Goal: Task Accomplishment & Management: Complete application form

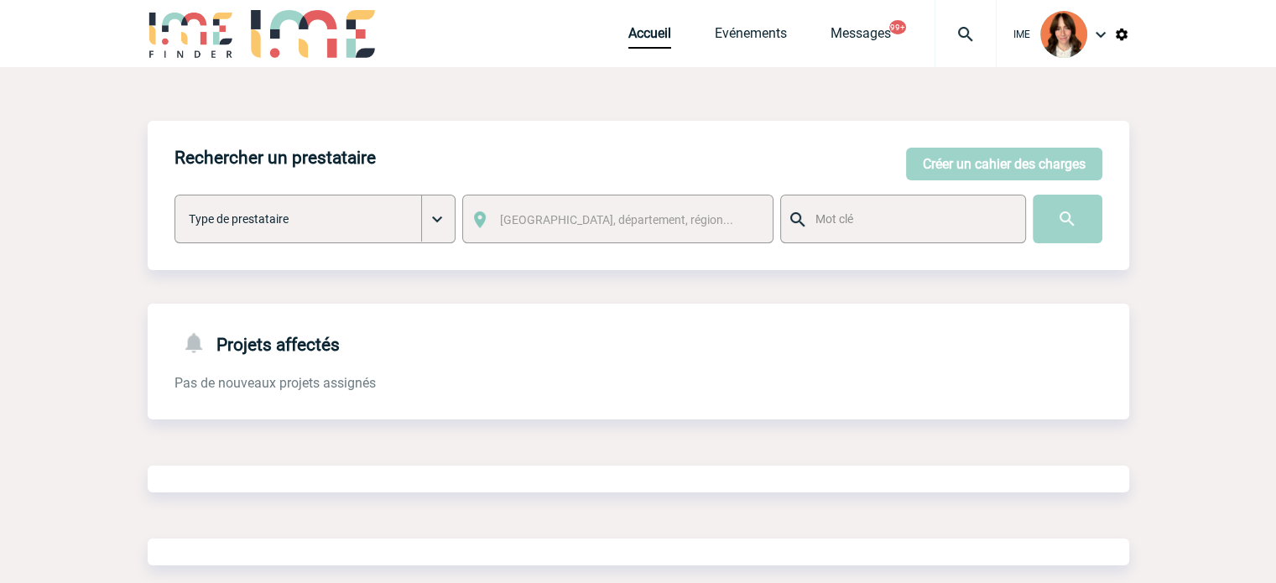
click at [962, 35] on img at bounding box center [966, 34] width 60 height 20
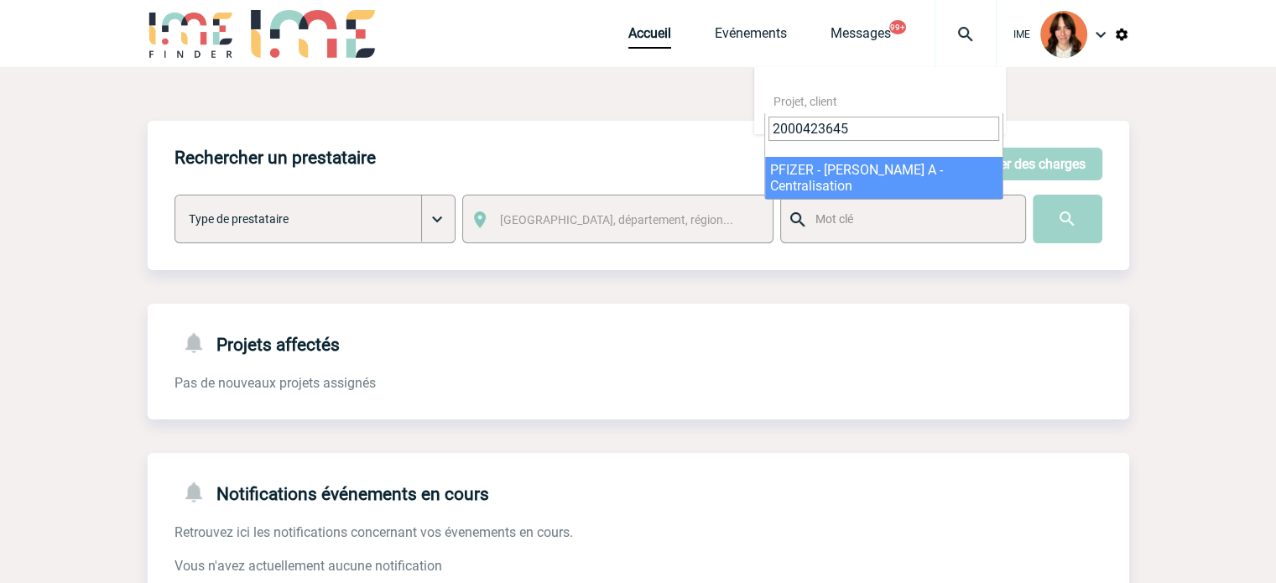
type input "2000423645"
select select "23146"
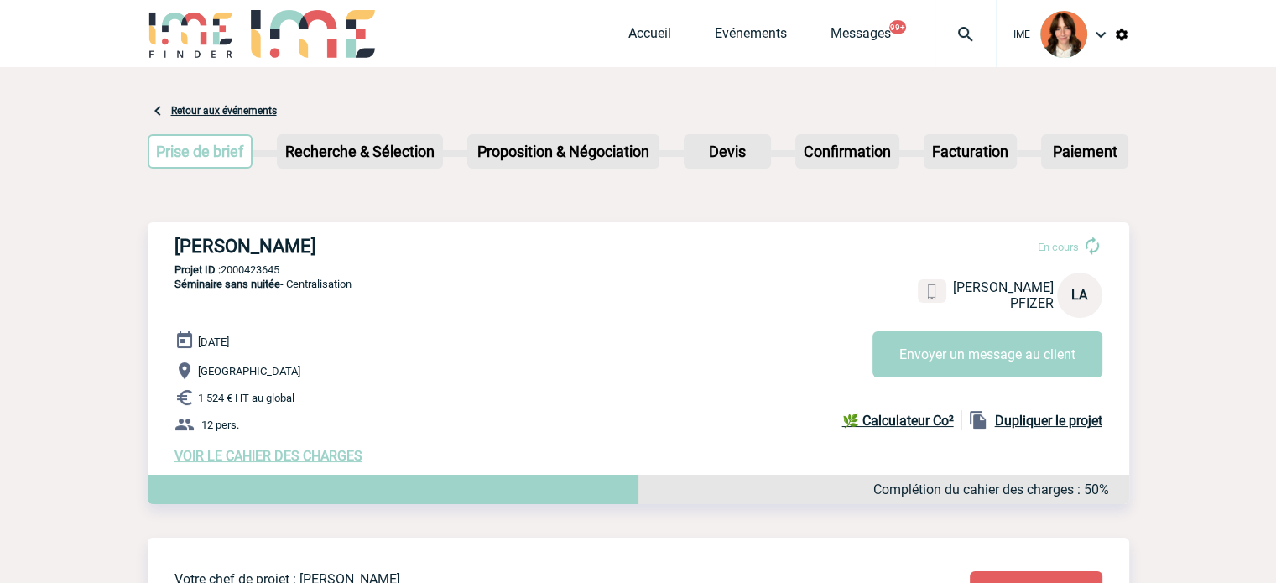
click at [189, 256] on div "PFIZER - Lucas ANDRE En cours Lucas ANDRE PFIZER LA Envoyer un message au clien…" at bounding box center [639, 349] width 982 height 255
drag, startPoint x: 140, startPoint y: 244, endPoint x: 404, endPoint y: 244, distance: 263.5
click at [404, 244] on h3 "PFIZER - Lucas ANDRE" at bounding box center [426, 246] width 503 height 21
drag, startPoint x: 386, startPoint y: 244, endPoint x: 171, endPoint y: 235, distance: 215.0
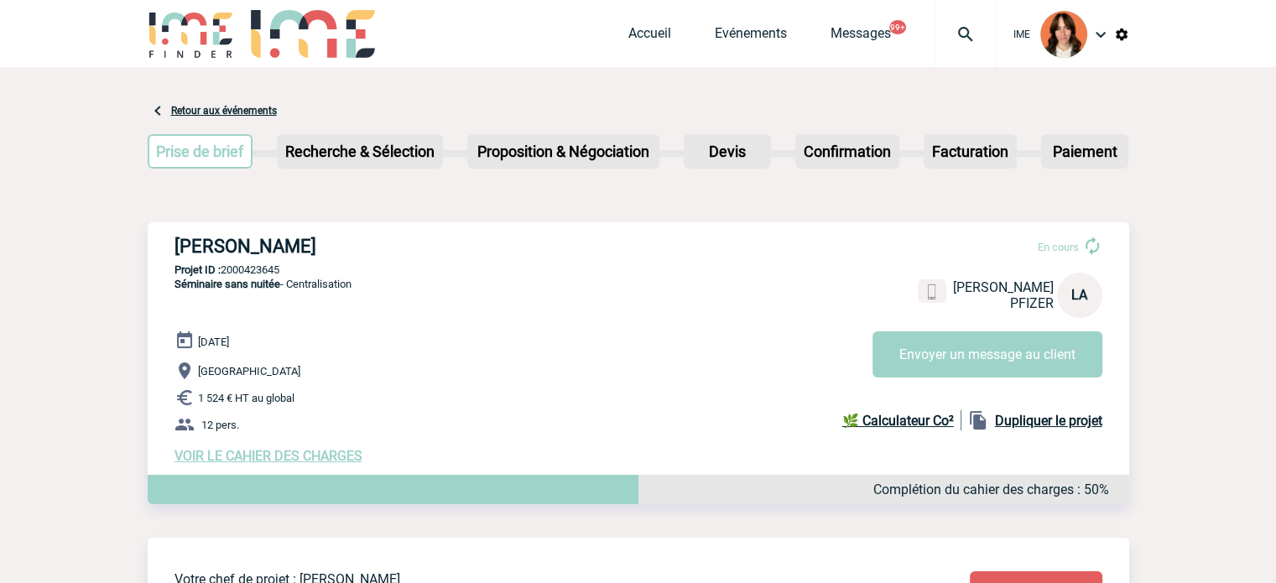
click at [171, 235] on div "PFIZER - Lucas ANDRE En cours Lucas ANDRE PFIZER LA Envoyer un message au clien…" at bounding box center [639, 349] width 982 height 255
copy h3 "PFIZER - Lucas ANDRE"
click at [279, 274] on p "Projet ID : 2000423645" at bounding box center [639, 269] width 982 height 13
copy p "2000423645"
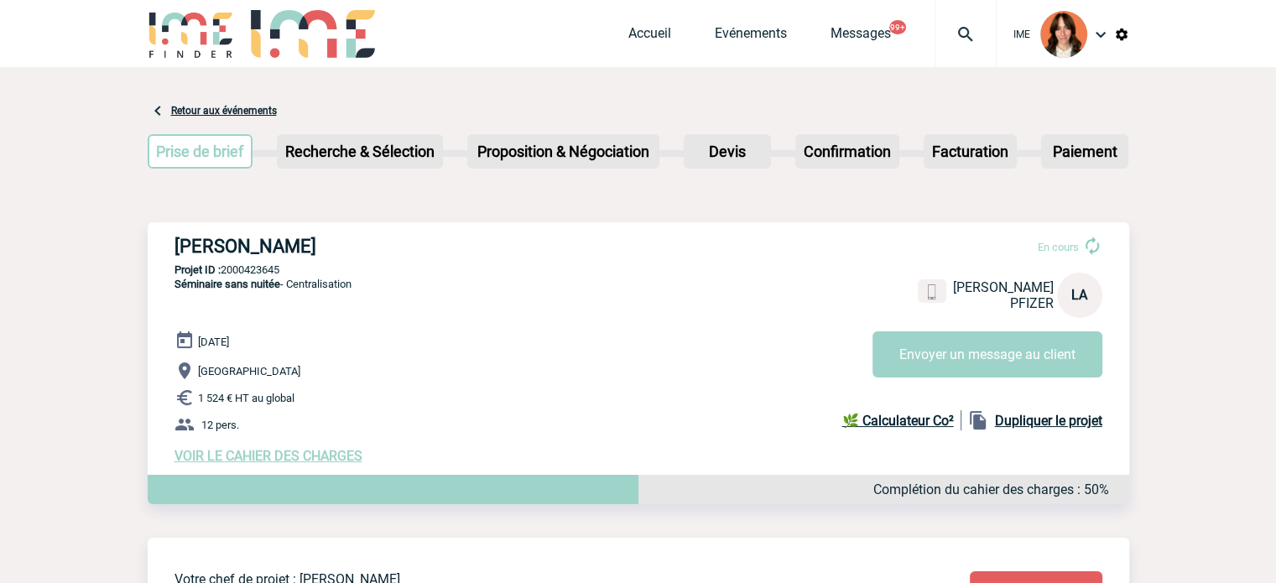
click at [321, 288] on span "Séminaire sans nuitée - Centralisation" at bounding box center [263, 284] width 177 height 13
copy span "Centralisation"
click at [281, 264] on p "Projet ID : 2000423645" at bounding box center [639, 269] width 982 height 13
click at [269, 268] on p "Projet ID : 2000423645" at bounding box center [639, 269] width 982 height 13
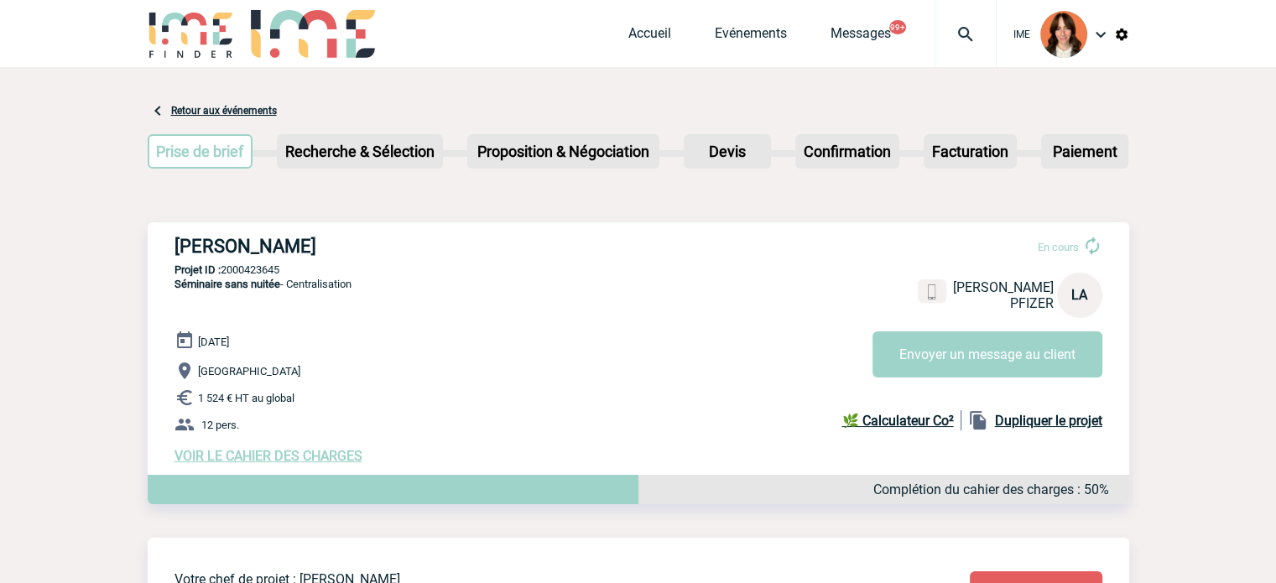
click at [269, 268] on p "Projet ID : 2000423645" at bounding box center [639, 269] width 982 height 13
copy p "2000423645"
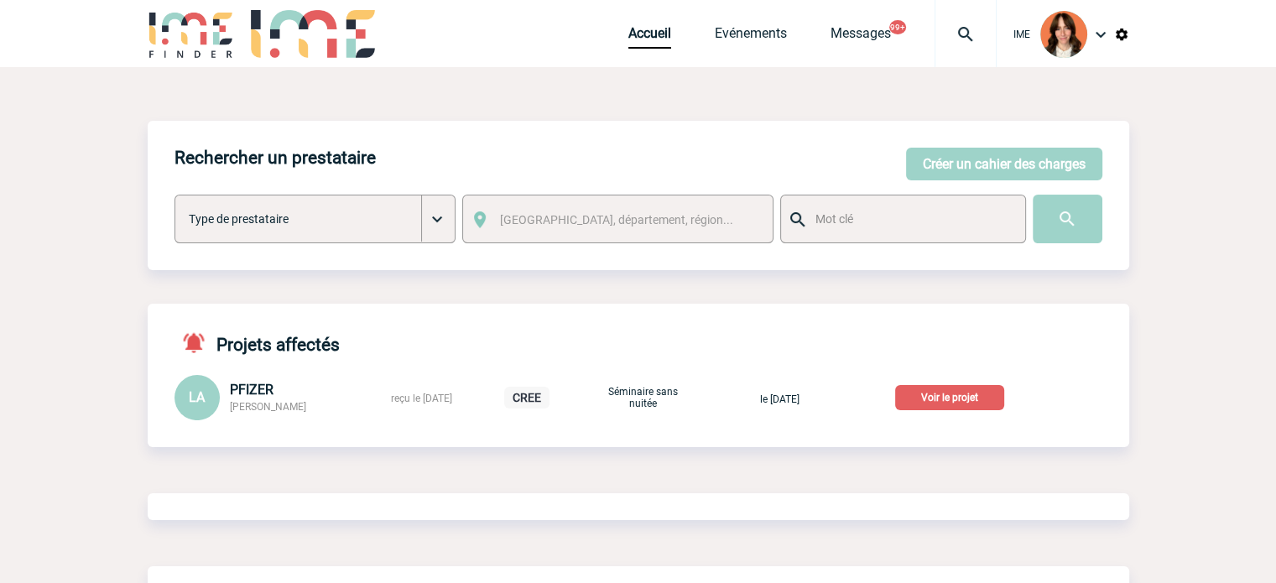
click at [946, 24] on img at bounding box center [966, 34] width 60 height 20
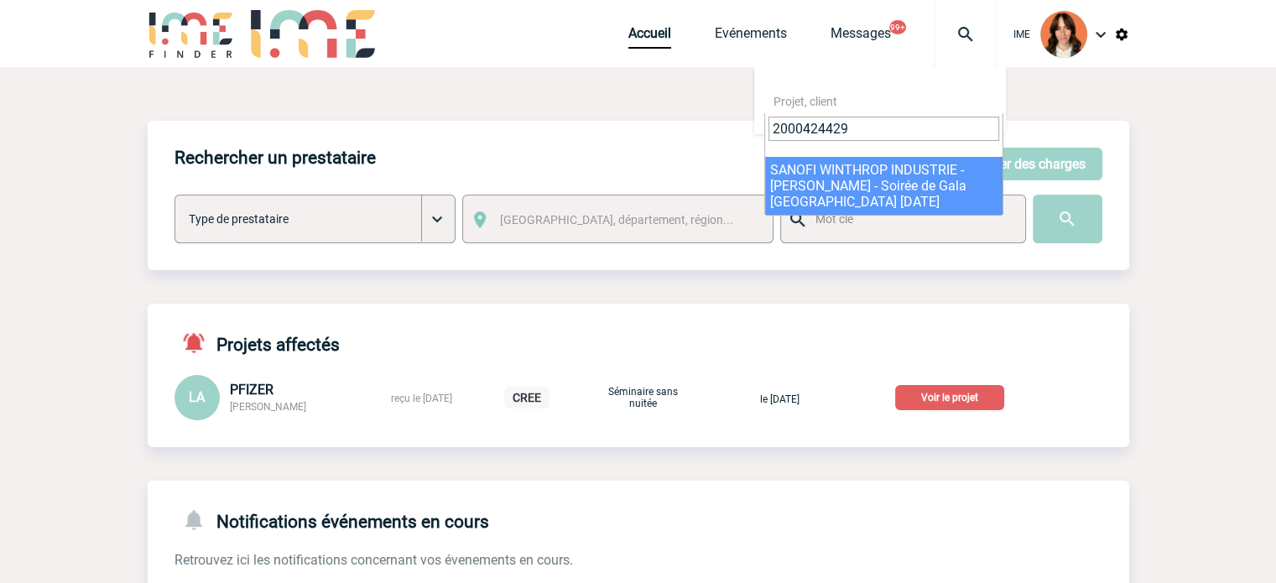
type input "2000424429"
select select "23930"
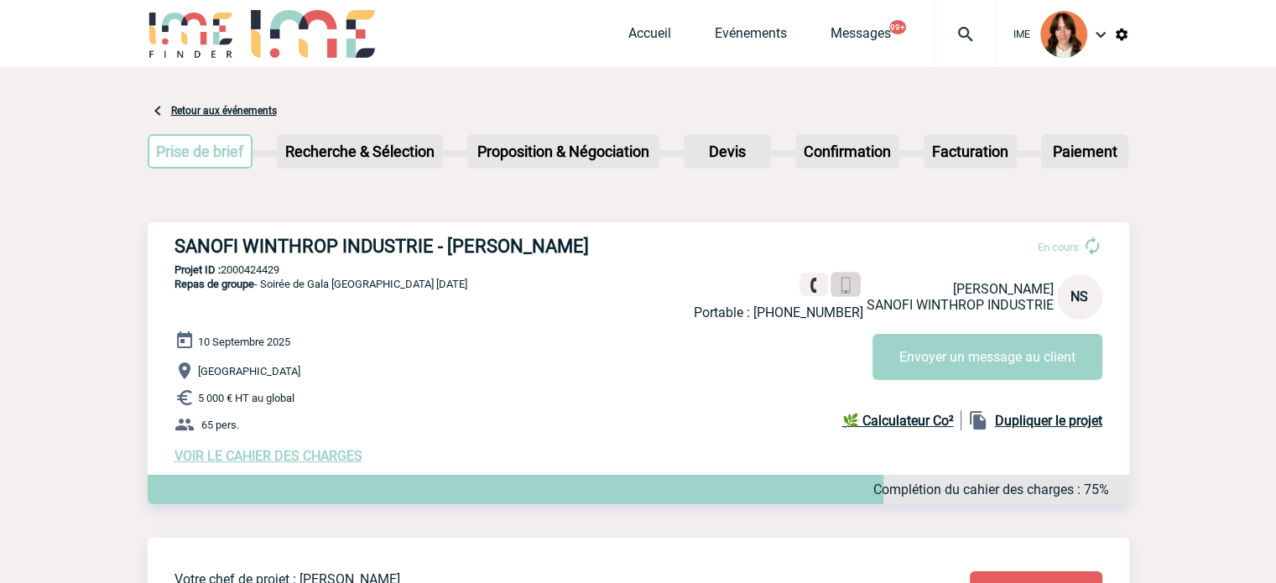
click at [837, 281] on img at bounding box center [845, 286] width 16 height 16
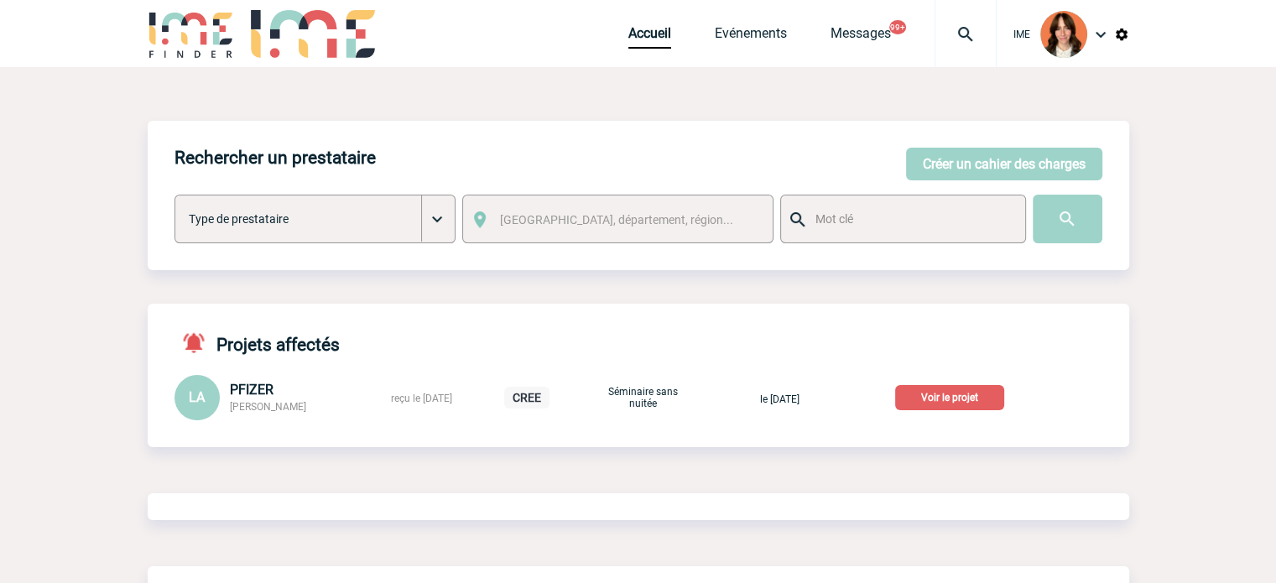
drag, startPoint x: 972, startPoint y: 160, endPoint x: 1123, endPoint y: 159, distance: 150.2
click at [972, 160] on button "Créer un cahier des charges" at bounding box center [1004, 164] width 196 height 33
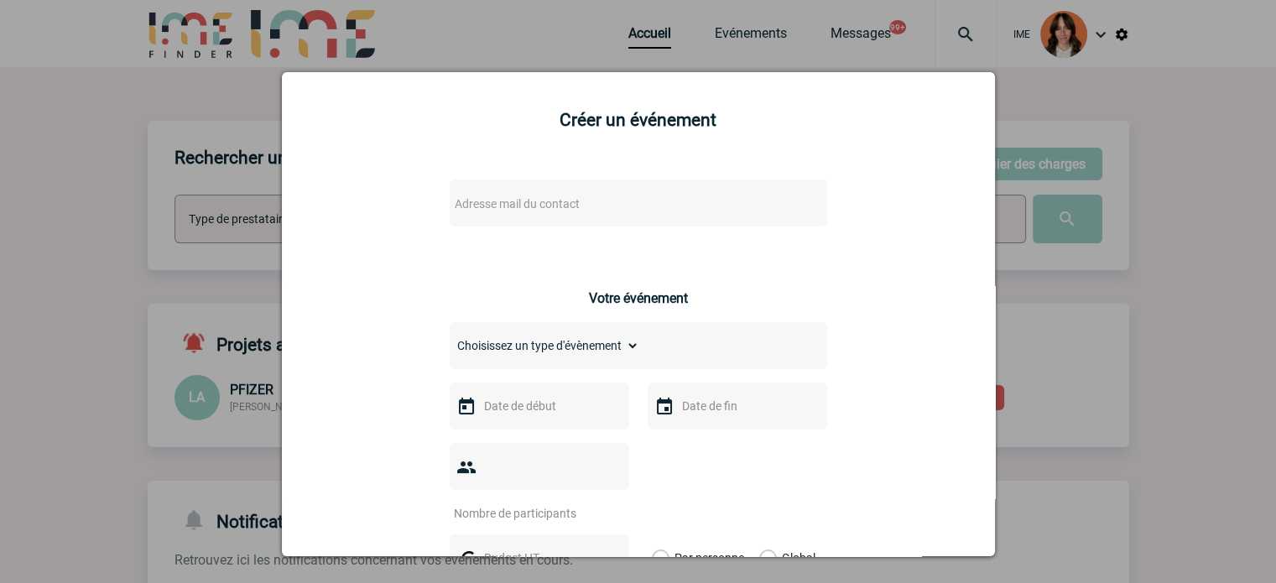
click at [608, 207] on span "Adresse mail du contact" at bounding box center [595, 203] width 294 height 23
drag, startPoint x: 538, startPoint y: 234, endPoint x: 291, endPoint y: 227, distance: 246.8
click at [291, 227] on body "IME Accueil Evénements 99+" at bounding box center [638, 530] width 1276 height 1061
click at [722, 232] on input "sylvie.valluet@novartis.com>" at bounding box center [588, 234] width 285 height 24
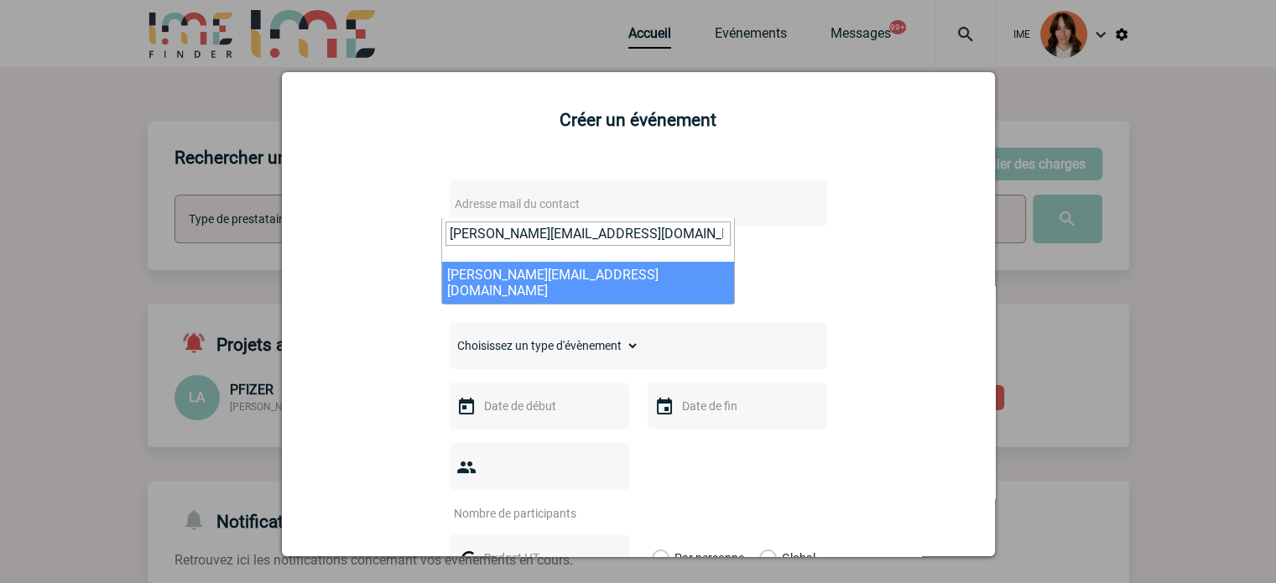
type input "sylvie.valluet@novartis.com"
select select "104054"
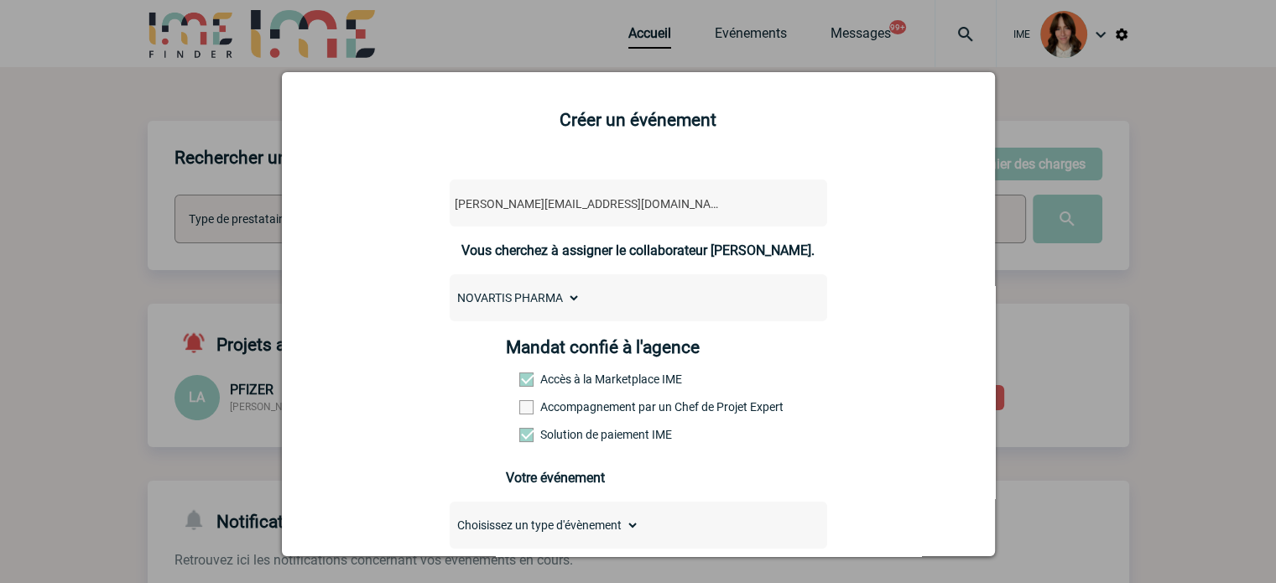
click at [670, 422] on div "Mandat confié à l'agence Accès à la Marketplace IME Accompagnement par un Chef …" at bounding box center [638, 395] width 264 height 117
click at [593, 412] on label "Accompagnement par un Chef de Projet Expert" at bounding box center [556, 406] width 74 height 13
click at [0, 0] on input "Accompagnement par un Chef de Projet Expert" at bounding box center [0, 0] width 0 height 0
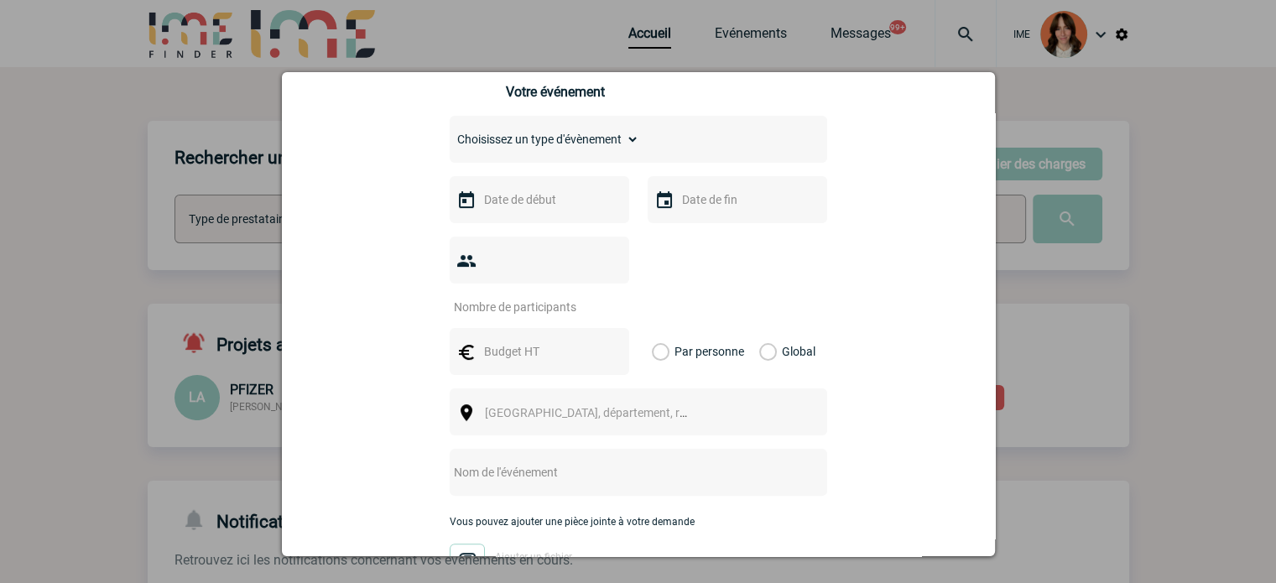
scroll to position [336, 0]
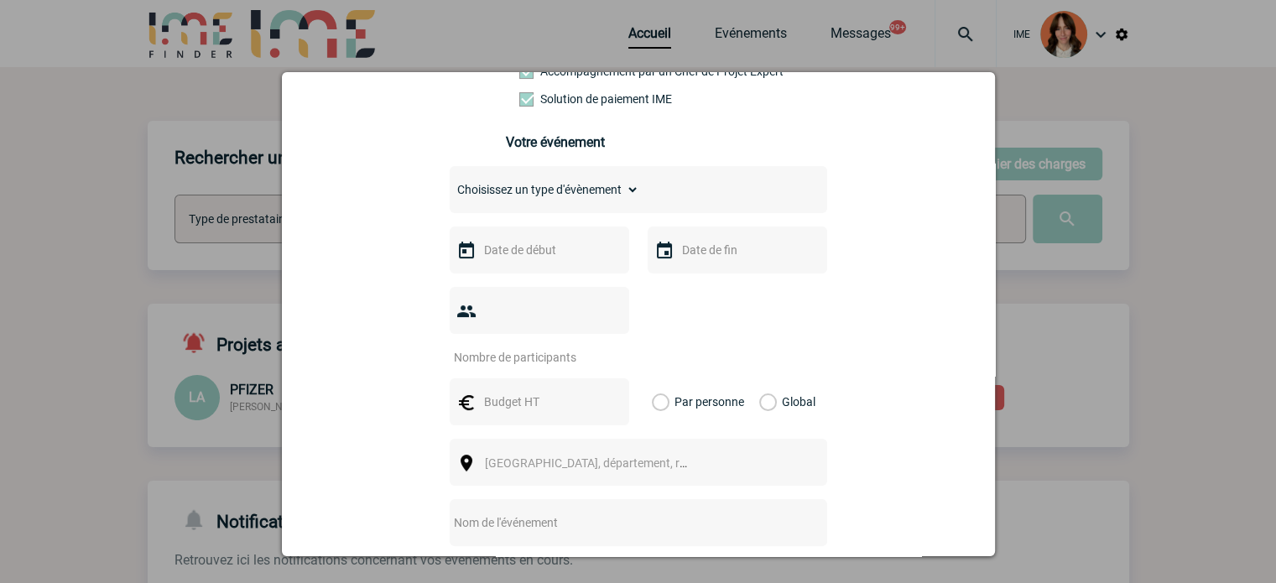
click at [585, 198] on select "Choisissez un type d'évènement Séminaire avec nuitée Séminaire sans nuitée Repa…" at bounding box center [545, 189] width 190 height 23
select select "2"
click at [450, 183] on select "Choisissez un type d'évènement Séminaire avec nuitée Séminaire sans nuitée Repa…" at bounding box center [545, 189] width 190 height 23
click at [524, 261] on input "text" at bounding box center [538, 250] width 116 height 22
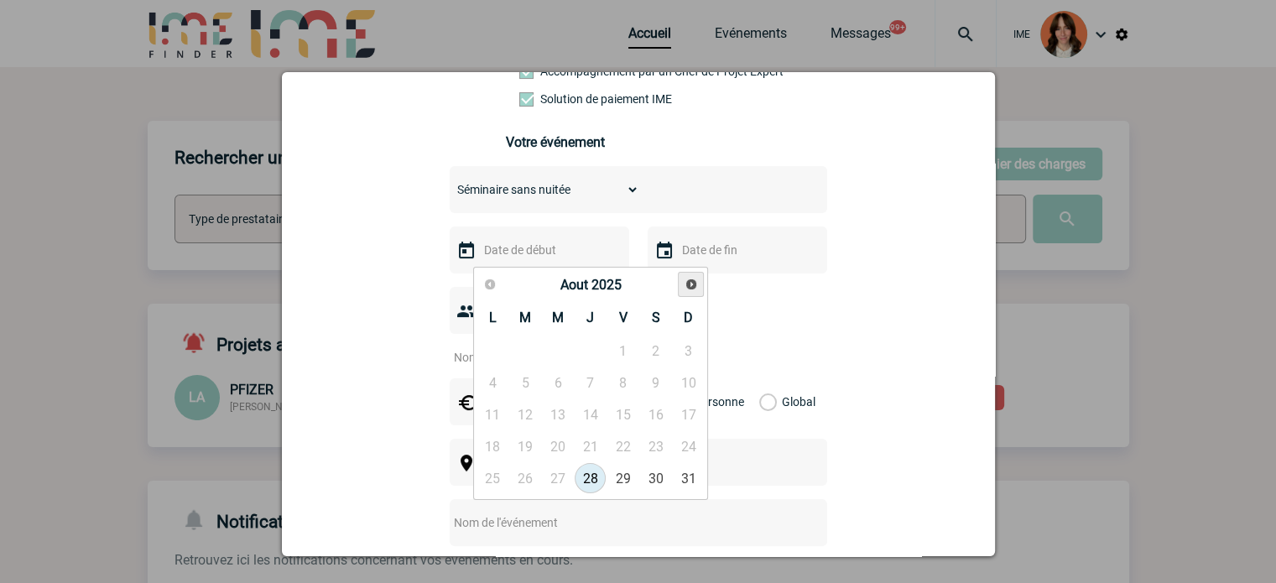
click at [691, 281] on span "Suivant" at bounding box center [691, 284] width 13 height 13
click at [529, 383] on link "4" at bounding box center [525, 383] width 31 height 30
type input "04-11-2025"
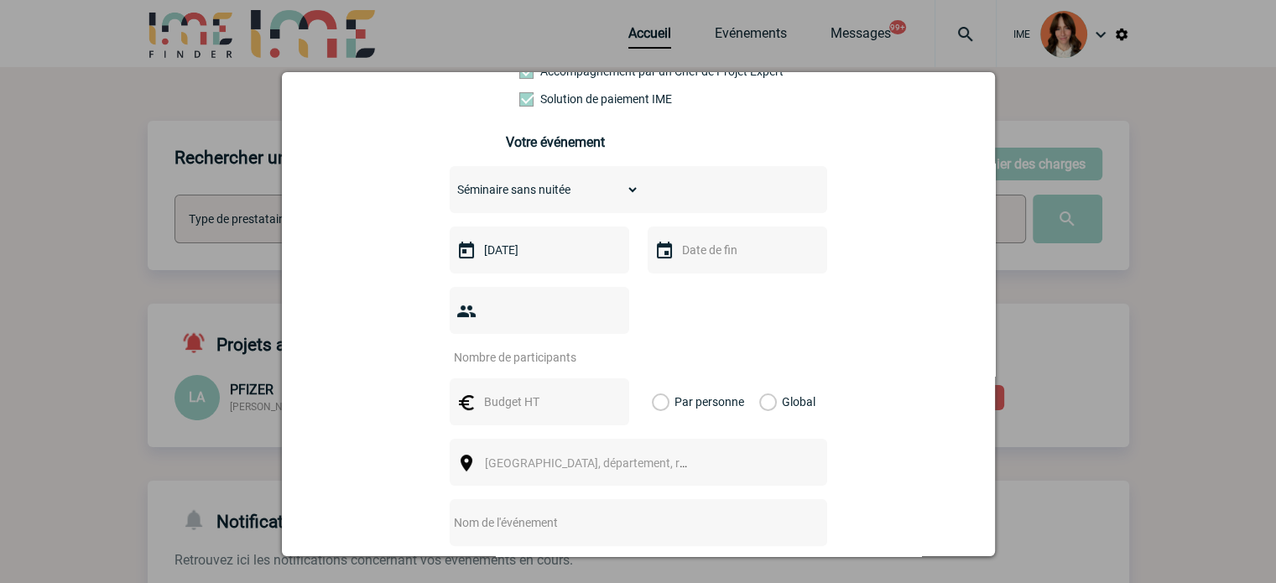
click at [714, 258] on input "text" at bounding box center [736, 250] width 116 height 22
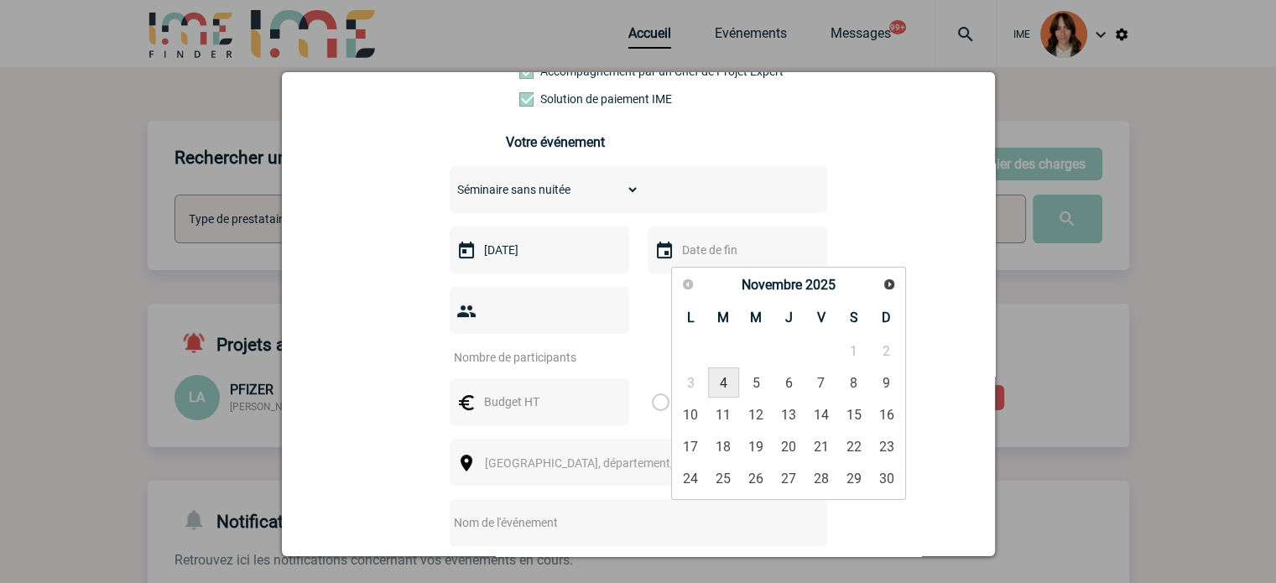
click at [714, 380] on link "4" at bounding box center [723, 383] width 31 height 30
type input "04-11-2025"
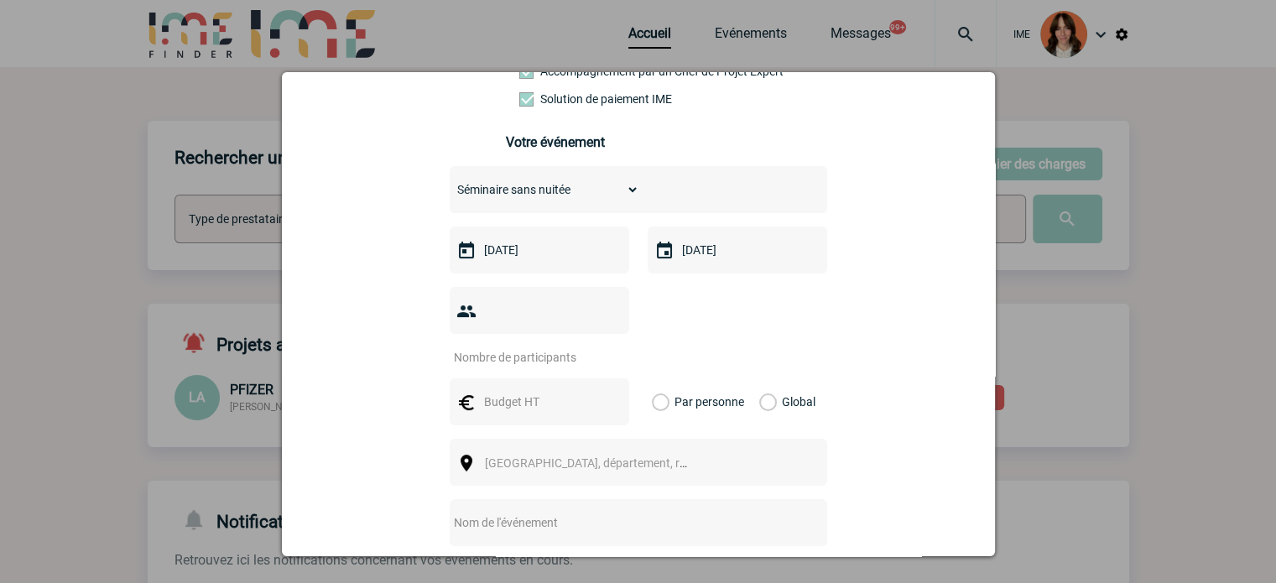
click at [551, 347] on input "number" at bounding box center [529, 358] width 158 height 22
type input "8"
click at [523, 391] on input "text" at bounding box center [538, 402] width 116 height 22
type input "2800"
click at [759, 378] on label "Global" at bounding box center [764, 401] width 11 height 47
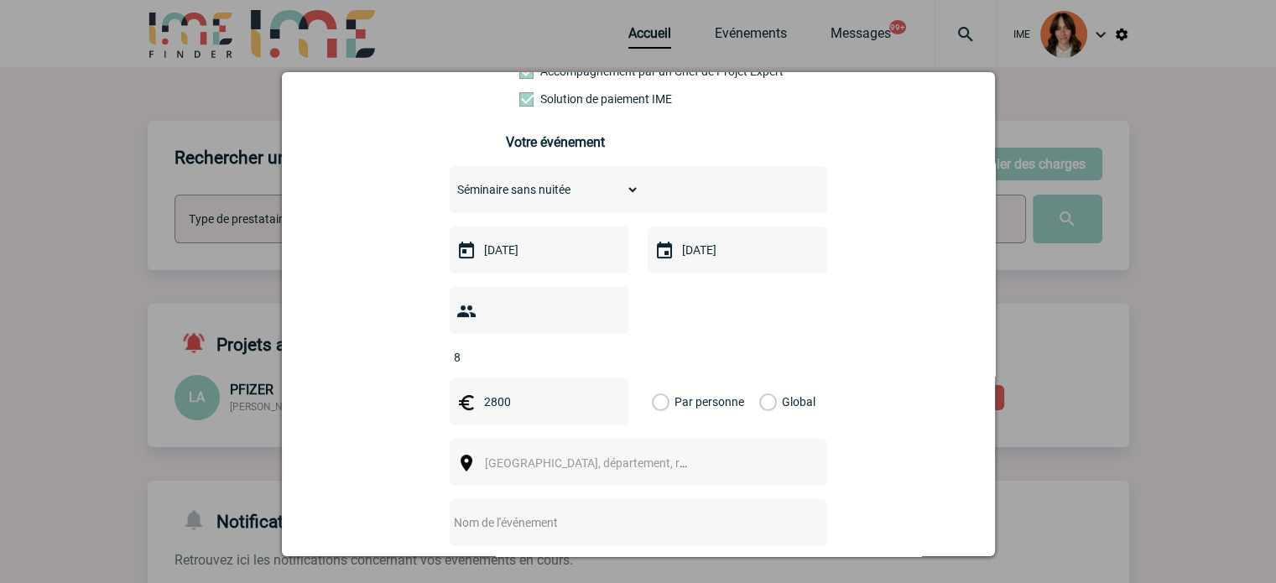
click at [0, 0] on input "Global" at bounding box center [0, 0] width 0 height 0
click at [673, 451] on span "Ville, département, région..." at bounding box center [593, 462] width 231 height 23
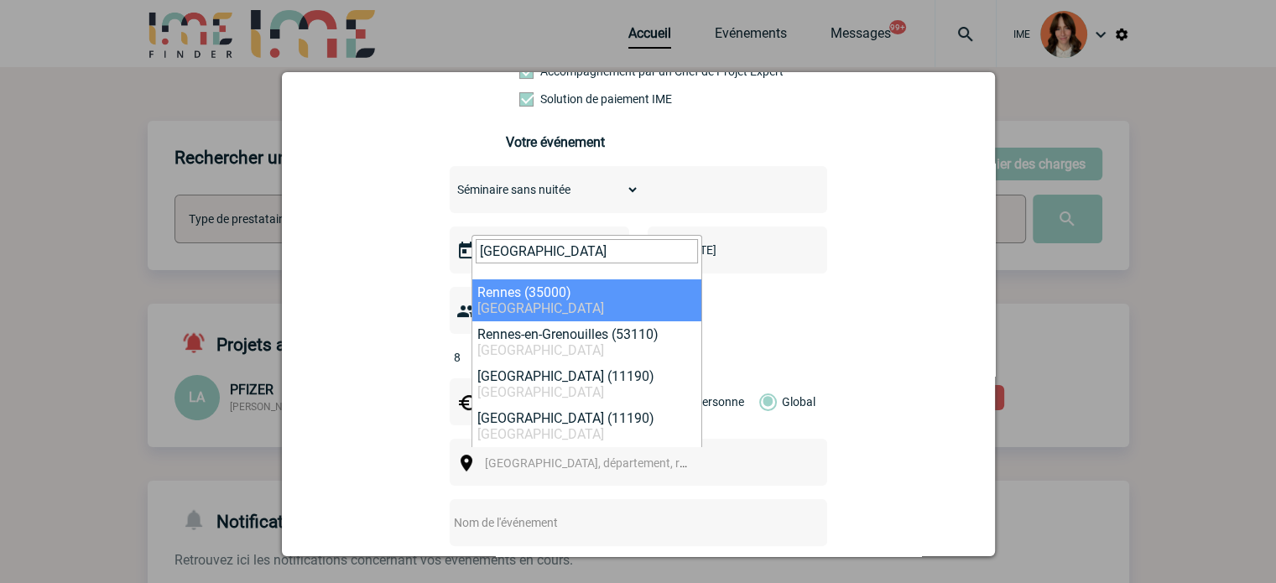
type input "[GEOGRAPHIC_DATA]"
select select "2210"
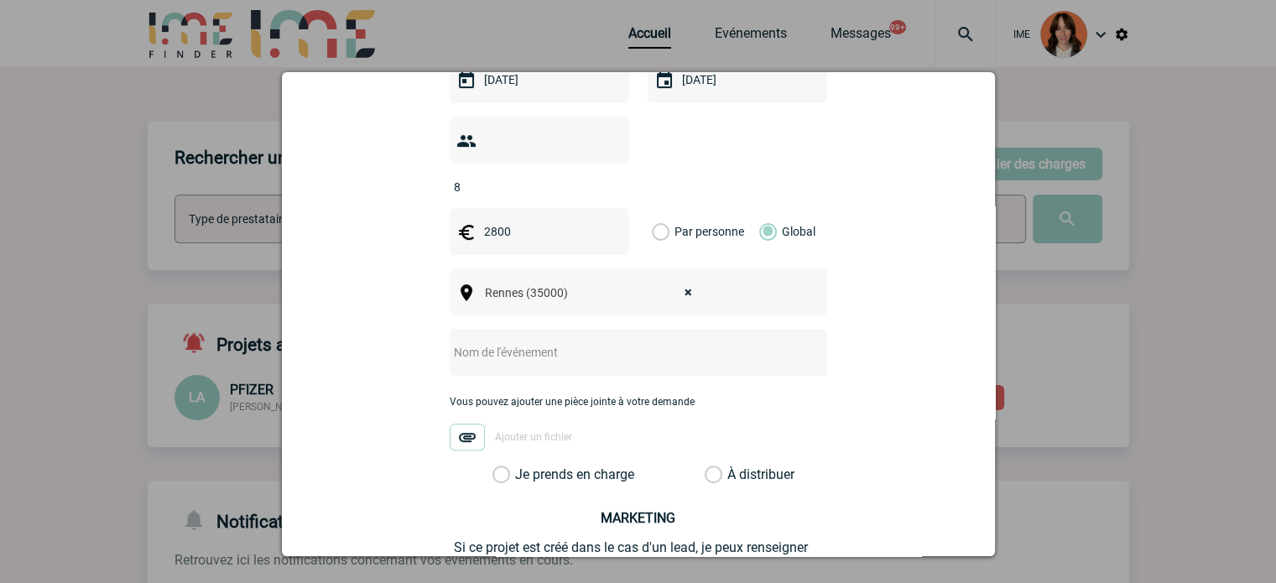
scroll to position [587, 0]
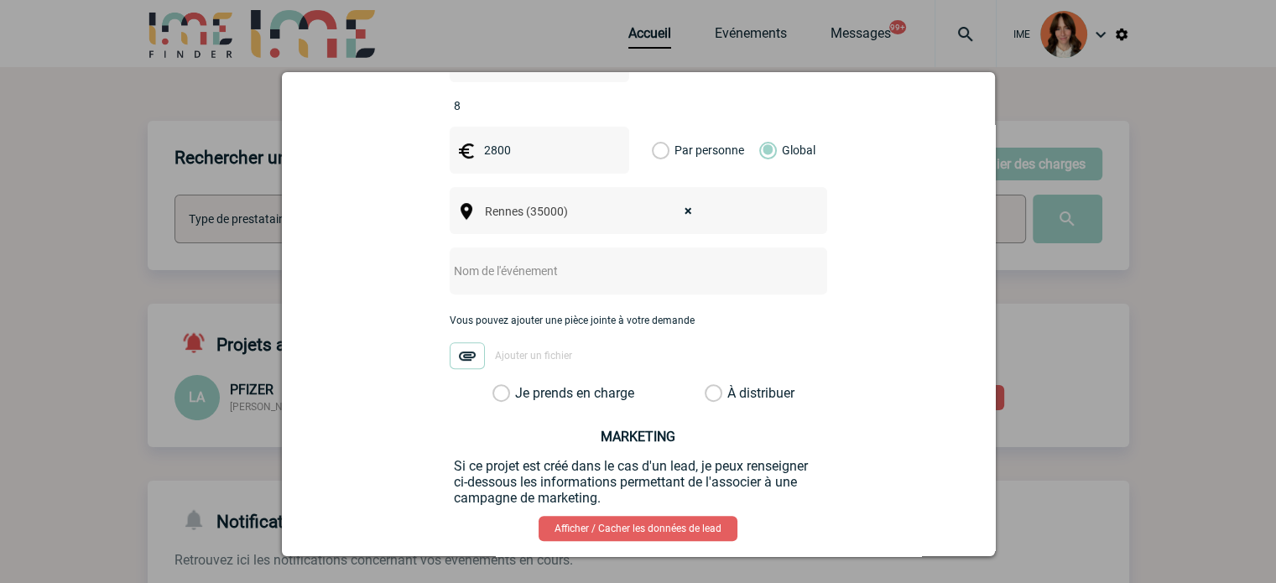
click at [503, 260] on input "text" at bounding box center [616, 271] width 333 height 22
paste input "Réunion Régionale - R4"
type input "Réunion Régionale - R4"
click at [533, 377] on div "sylvie.valluet@novartis.com sylvie.valluet@novartis.com Vous cherchez à assigne…" at bounding box center [638, 98] width 671 height 1045
click at [521, 385] on label "Je prends en charge" at bounding box center [507, 393] width 29 height 17
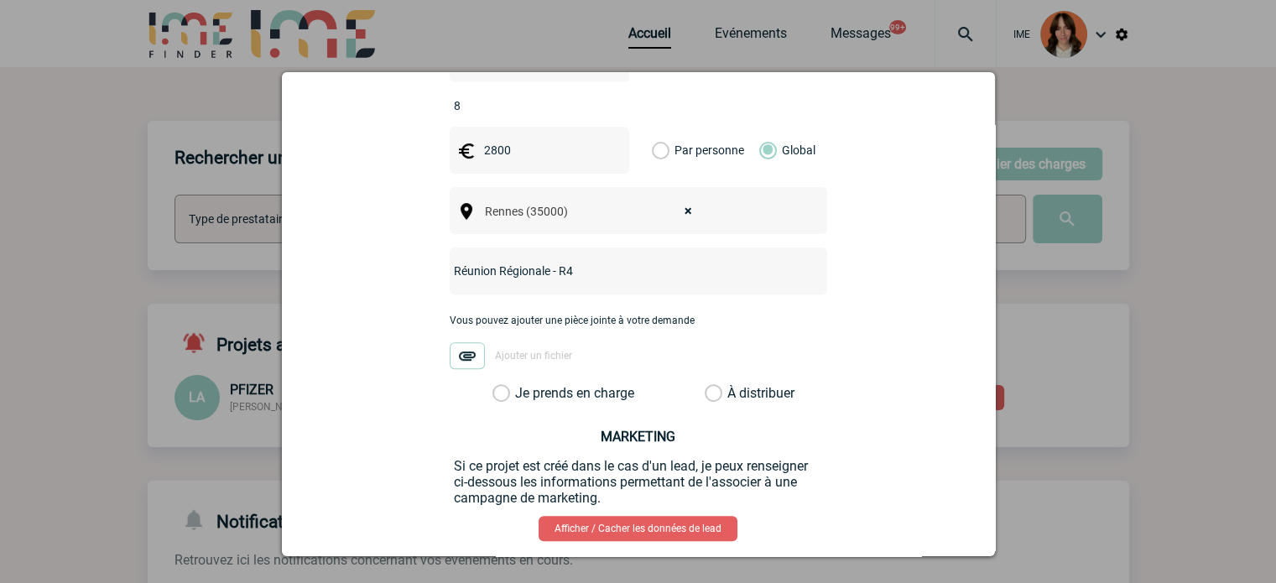
click at [0, 0] on input "Je prends en charge" at bounding box center [0, 0] width 0 height 0
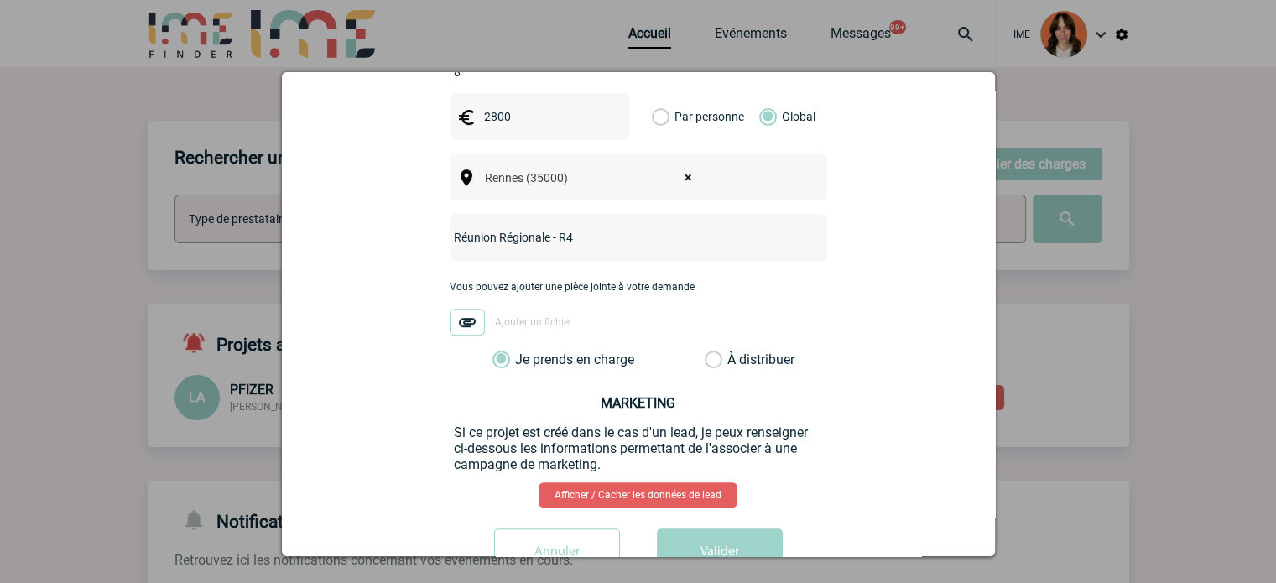
scroll to position [653, 0]
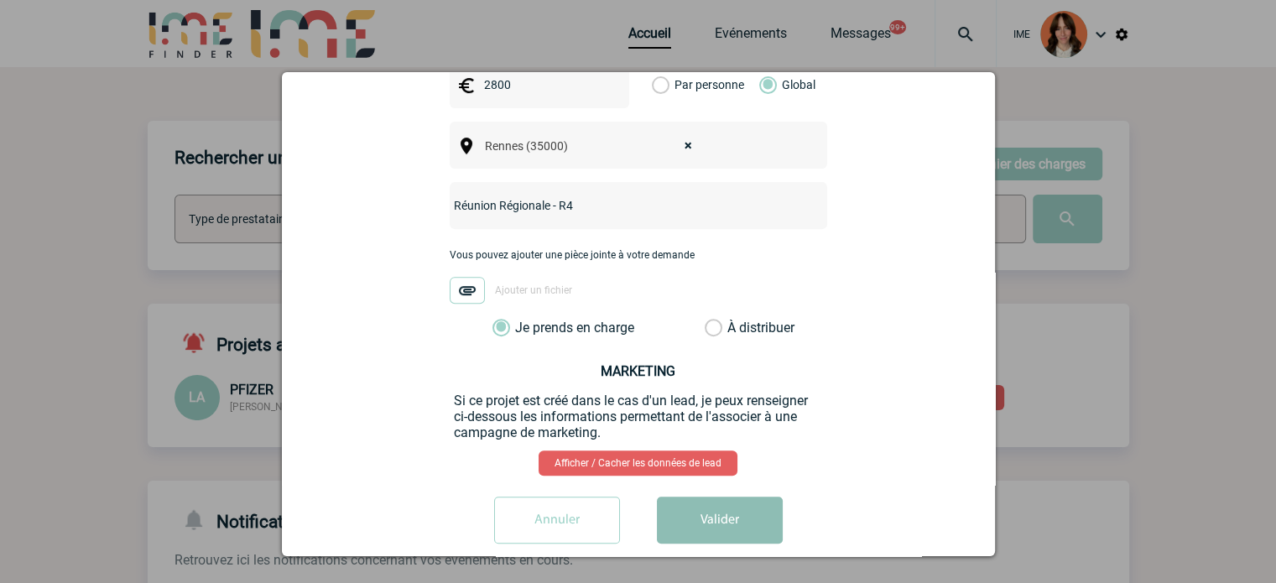
click at [708, 497] on button "Valider" at bounding box center [720, 520] width 126 height 47
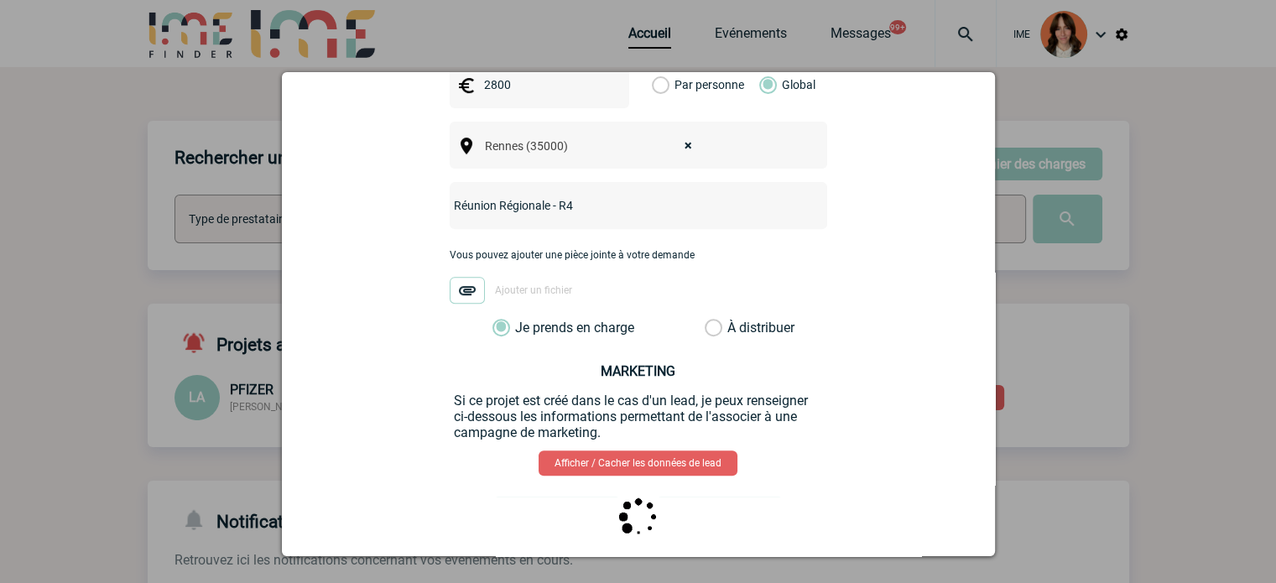
scroll to position [0, 0]
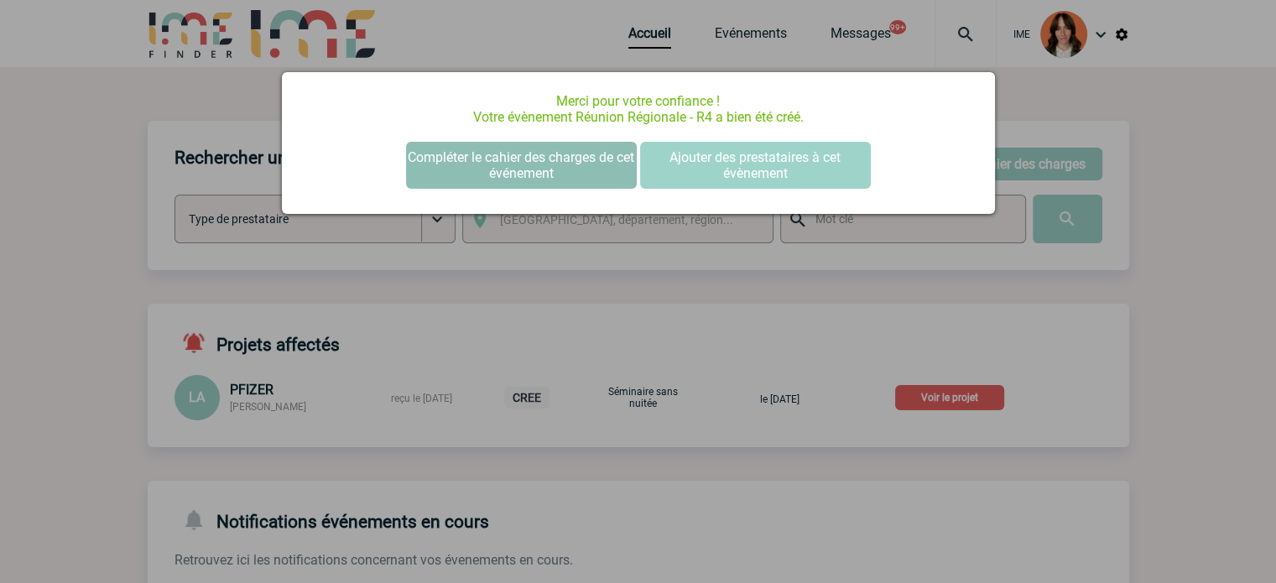
click at [557, 164] on button "Compléter le cahier des charges de cet événement" at bounding box center [521, 165] width 231 height 47
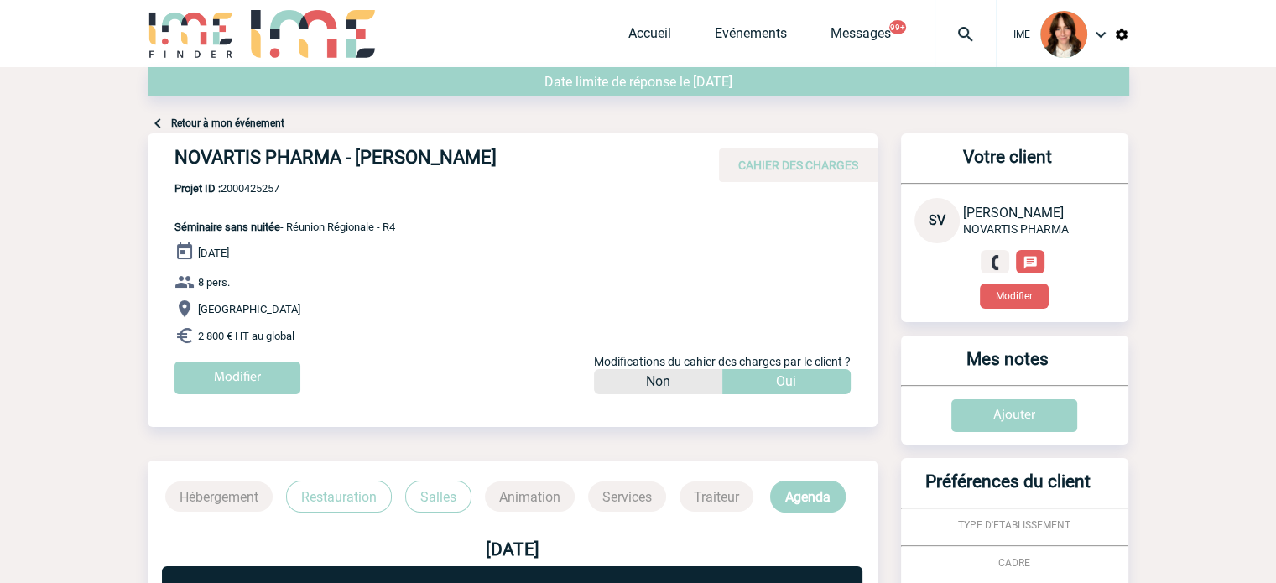
drag, startPoint x: 178, startPoint y: 158, endPoint x: 557, endPoint y: 158, distance: 379.3
click at [557, 158] on div "NOVARTIS PHARMA - [PERSON_NAME] CAHIER DES CHARGES" at bounding box center [513, 157] width 730 height 49
click at [261, 194] on span "Projet ID : 2000425257" at bounding box center [285, 188] width 221 height 13
copy span "2000425257"
